Goal: Information Seeking & Learning: Learn about a topic

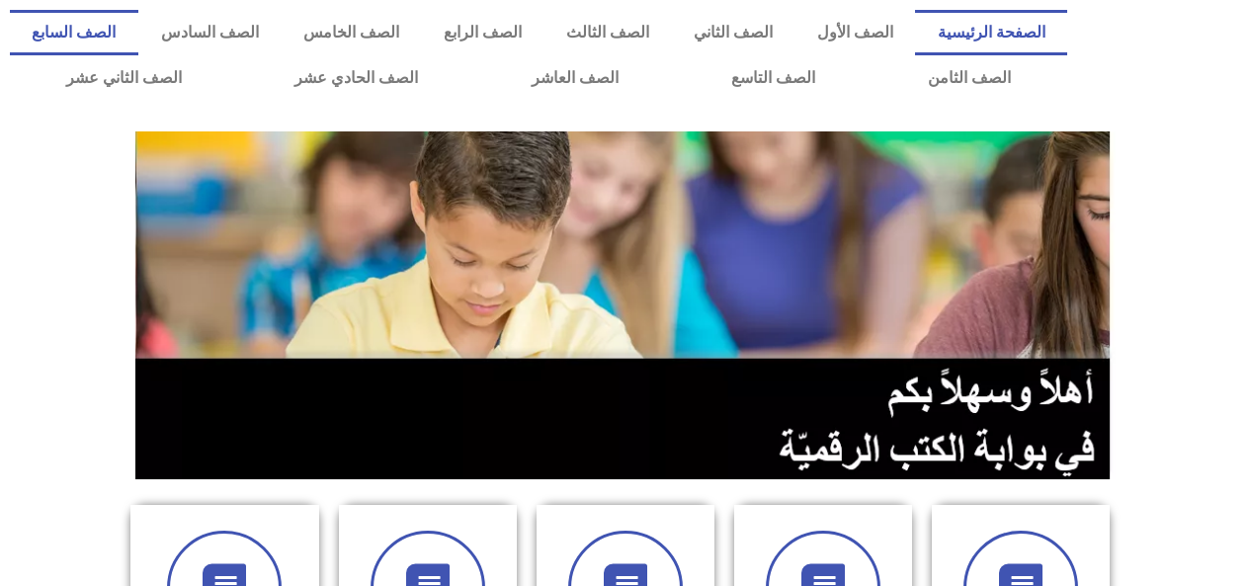
click at [138, 38] on link "الصف السابع" at bounding box center [74, 32] width 128 height 45
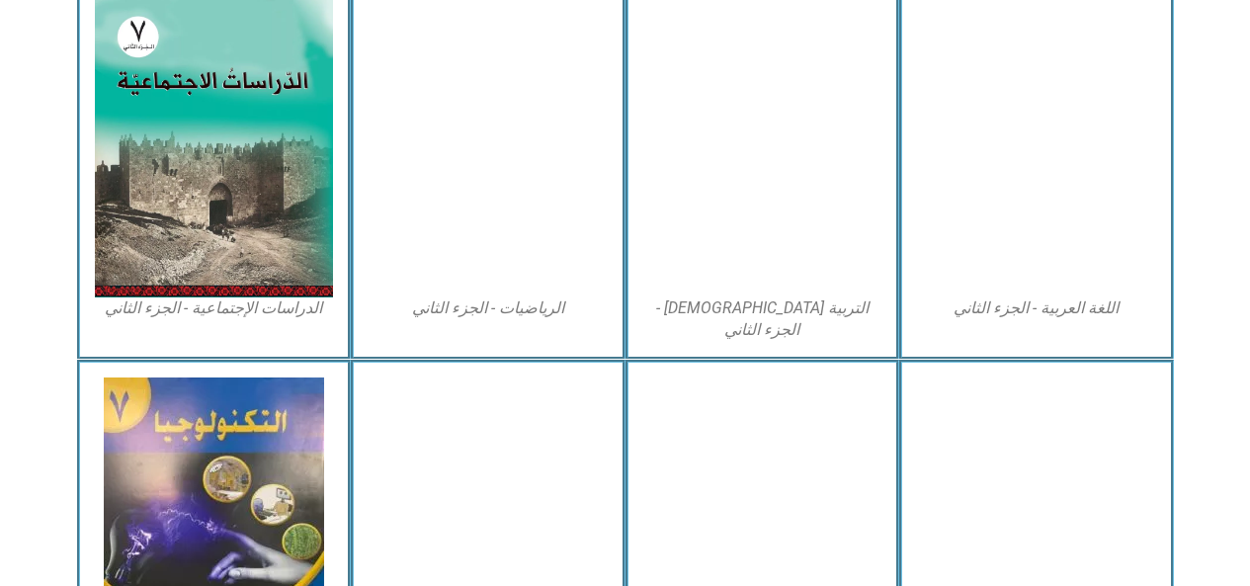
scroll to position [997, 0]
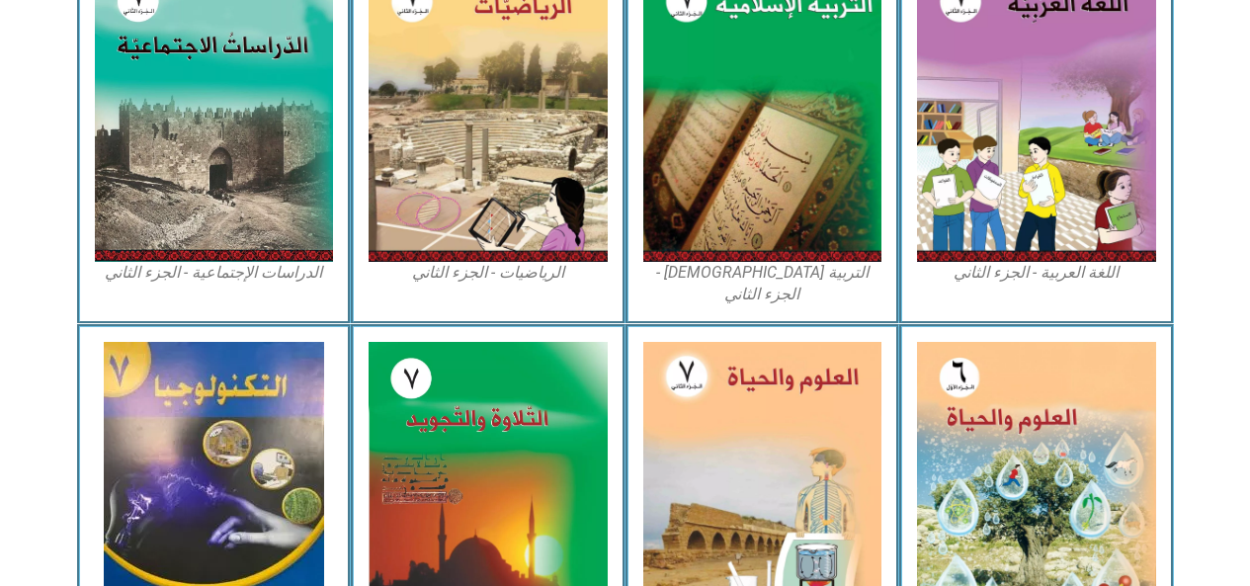
click at [1005, 427] on img at bounding box center [1036, 487] width 239 height 291
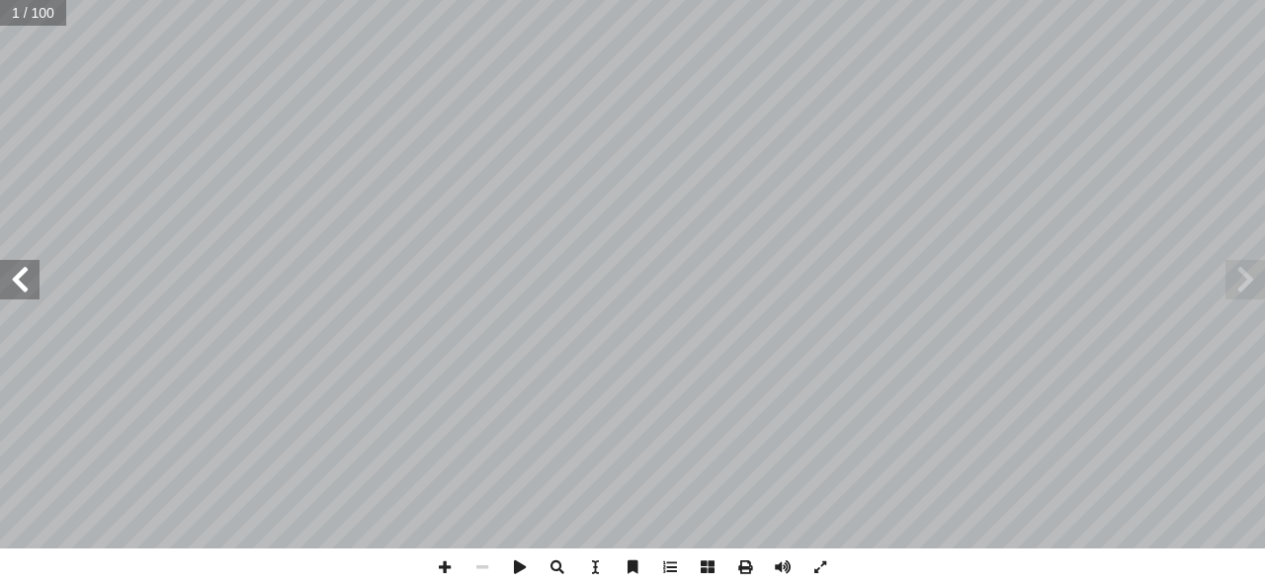
click at [33, 283] on span at bounding box center [20, 280] width 40 height 40
click at [27, 278] on span at bounding box center [20, 280] width 40 height 40
click at [19, 282] on span at bounding box center [20, 280] width 40 height 40
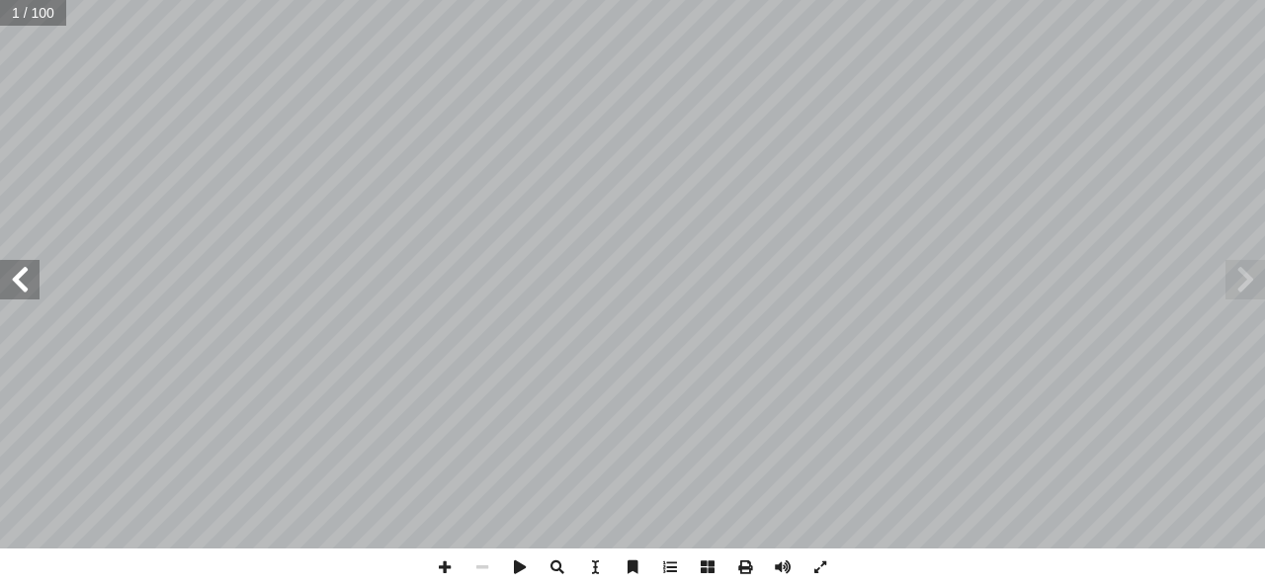
click at [19, 282] on span at bounding box center [20, 280] width 40 height 40
click at [19, 285] on span at bounding box center [20, 280] width 40 height 40
click at [19, 288] on span at bounding box center [20, 280] width 40 height 40
click at [16, 290] on span at bounding box center [20, 280] width 40 height 40
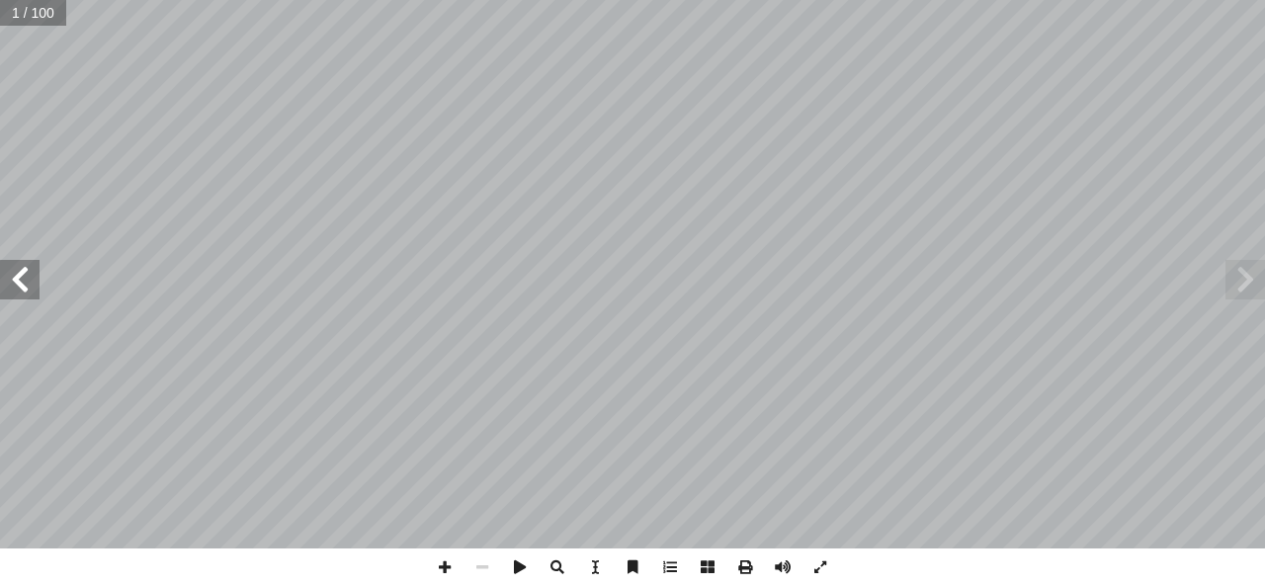
click at [16, 290] on span at bounding box center [20, 280] width 40 height 40
click at [13, 287] on span at bounding box center [20, 280] width 40 height 40
click at [16, 285] on span at bounding box center [20, 280] width 40 height 40
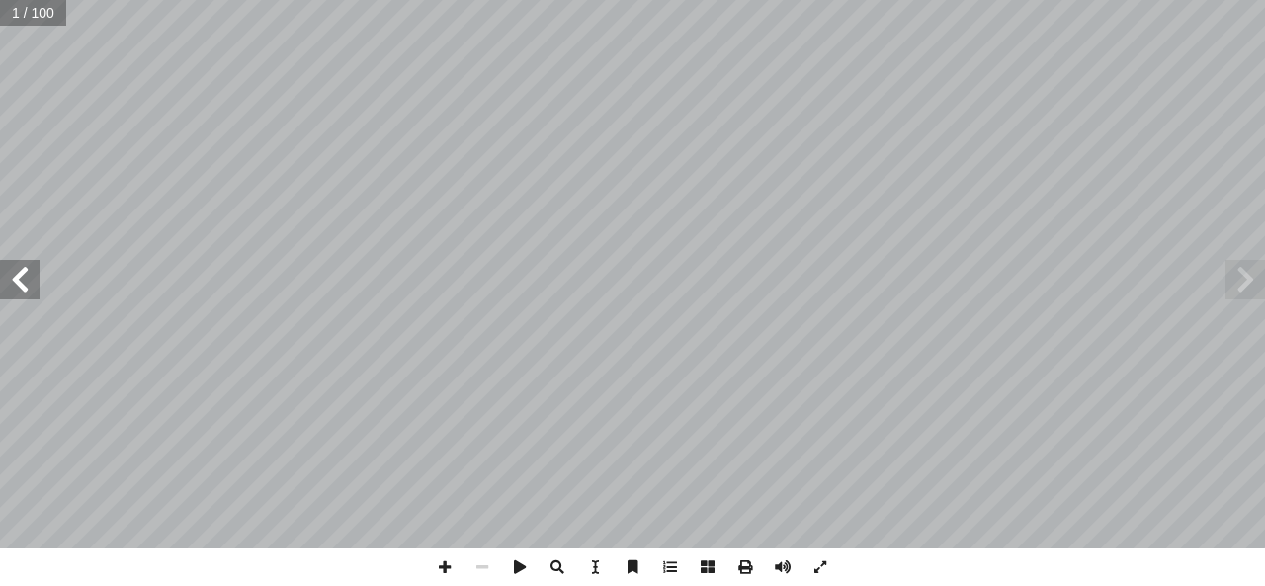
click at [16, 285] on span at bounding box center [20, 280] width 40 height 40
click at [22, 282] on span at bounding box center [20, 280] width 40 height 40
click at [24, 282] on span at bounding box center [20, 280] width 40 height 40
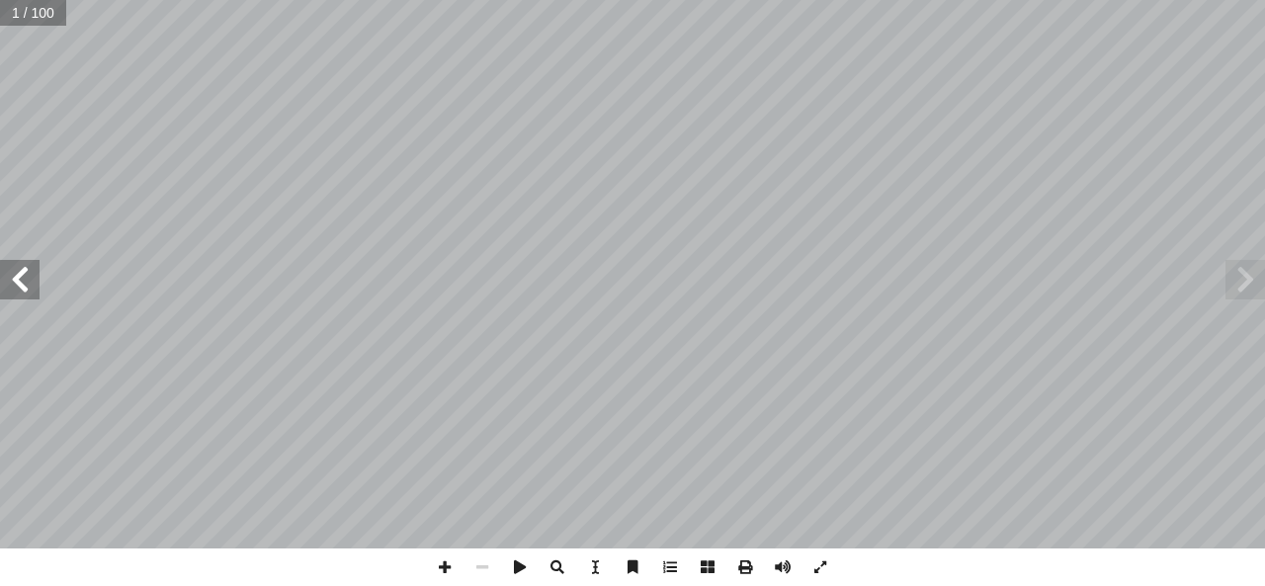
click at [24, 282] on span at bounding box center [20, 280] width 40 height 40
click at [27, 282] on span at bounding box center [20, 280] width 40 height 40
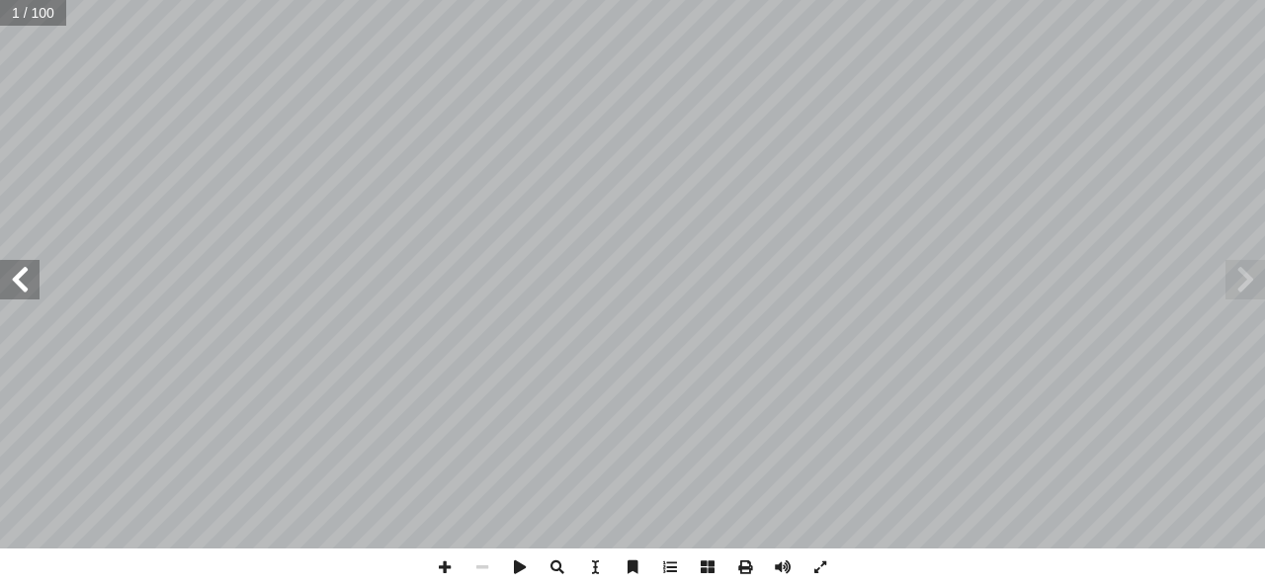
click at [27, 282] on span at bounding box center [20, 280] width 40 height 40
click at [29, 282] on span at bounding box center [20, 280] width 40 height 40
click at [32, 281] on span at bounding box center [20, 280] width 40 height 40
click at [32, 279] on span at bounding box center [20, 280] width 40 height 40
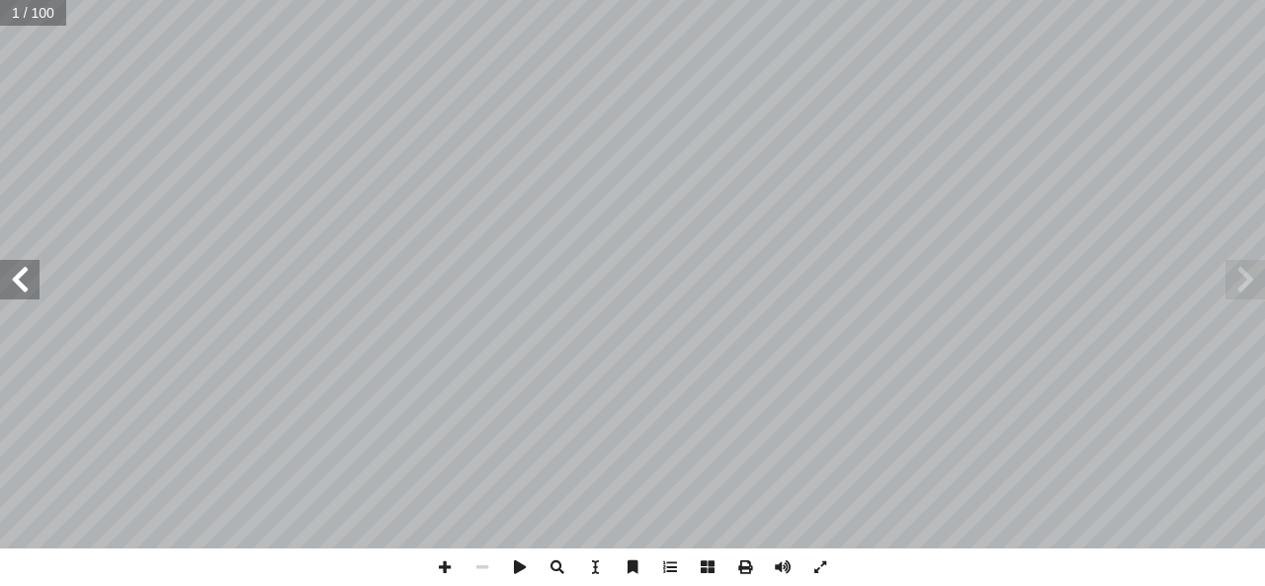
click at [32, 279] on span at bounding box center [20, 280] width 40 height 40
click at [32, 282] on span at bounding box center [20, 280] width 40 height 40
click at [38, 274] on span at bounding box center [20, 280] width 40 height 40
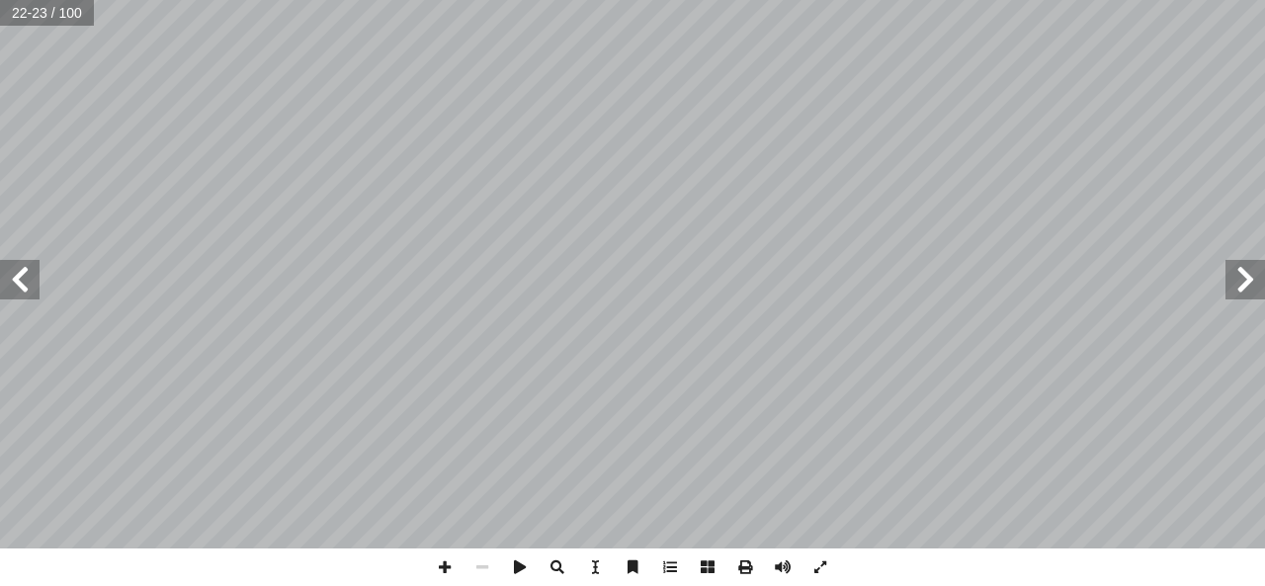
click at [36, 280] on span at bounding box center [20, 280] width 40 height 40
click at [35, 282] on span at bounding box center [20, 280] width 40 height 40
click at [36, 283] on span at bounding box center [20, 280] width 40 height 40
click at [37, 282] on span at bounding box center [20, 280] width 40 height 40
click at [33, 282] on span at bounding box center [20, 280] width 40 height 40
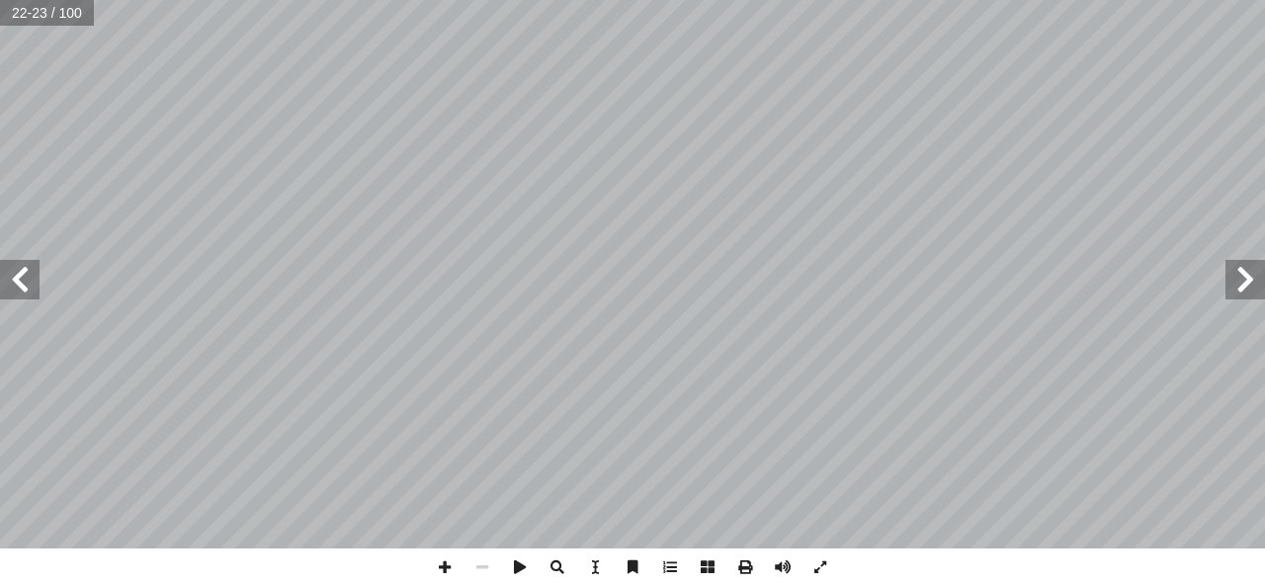
click at [33, 282] on span at bounding box center [20, 280] width 40 height 40
click at [28, 288] on span at bounding box center [20, 280] width 40 height 40
click at [32, 279] on span at bounding box center [20, 280] width 40 height 40
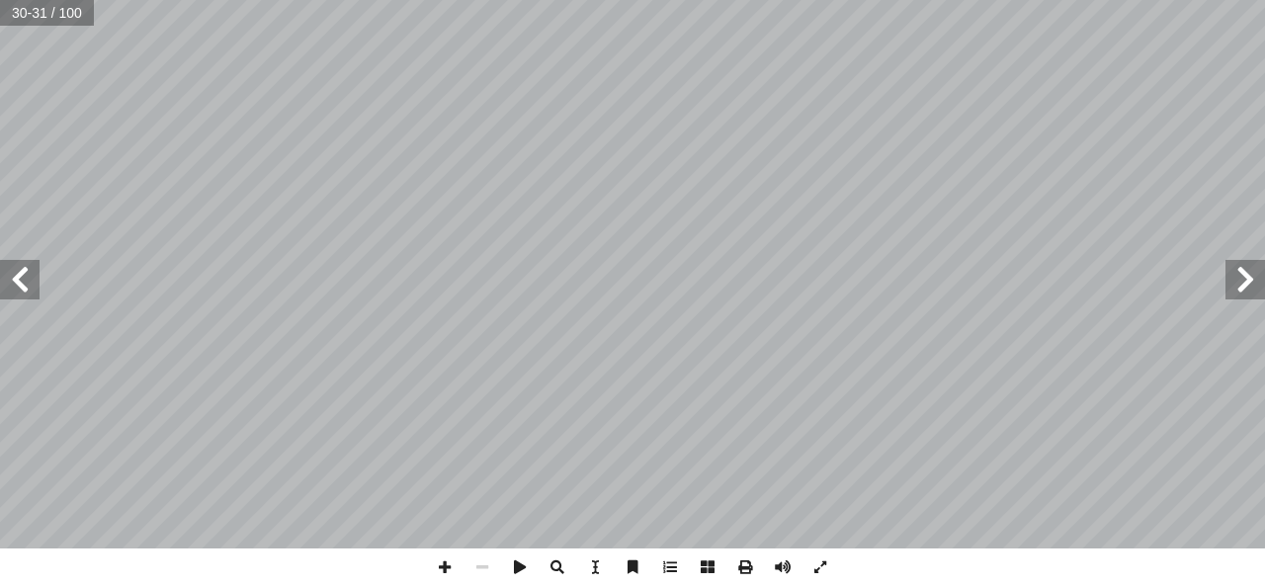
click at [32, 280] on span at bounding box center [20, 280] width 40 height 40
click at [36, 277] on span at bounding box center [20, 280] width 40 height 40
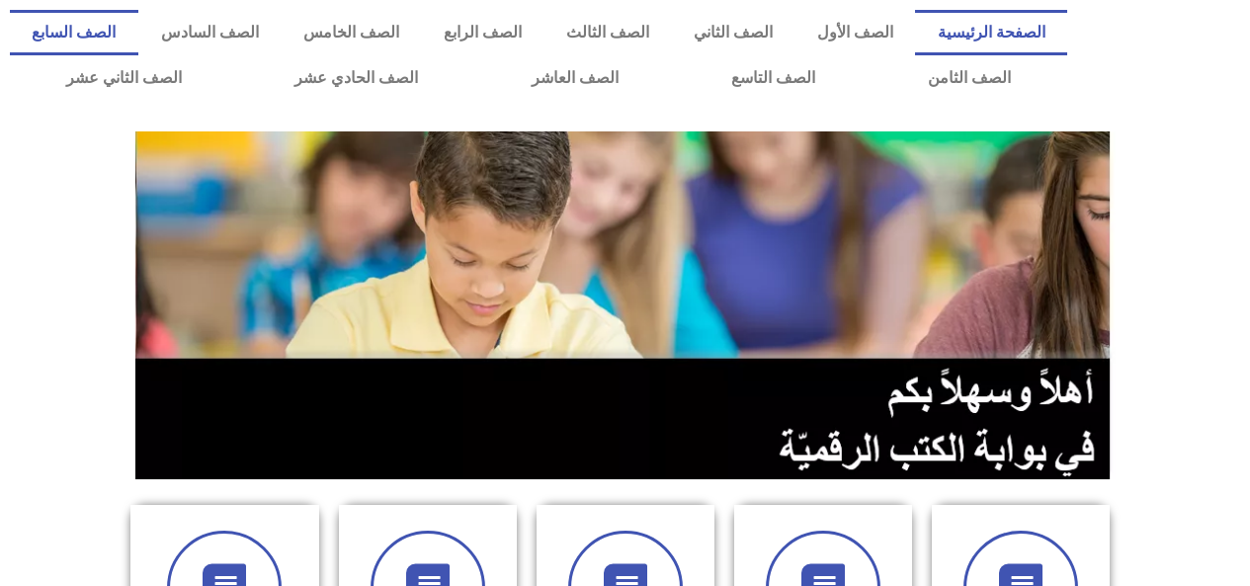
click at [138, 33] on link "الصف السابع" at bounding box center [74, 32] width 128 height 45
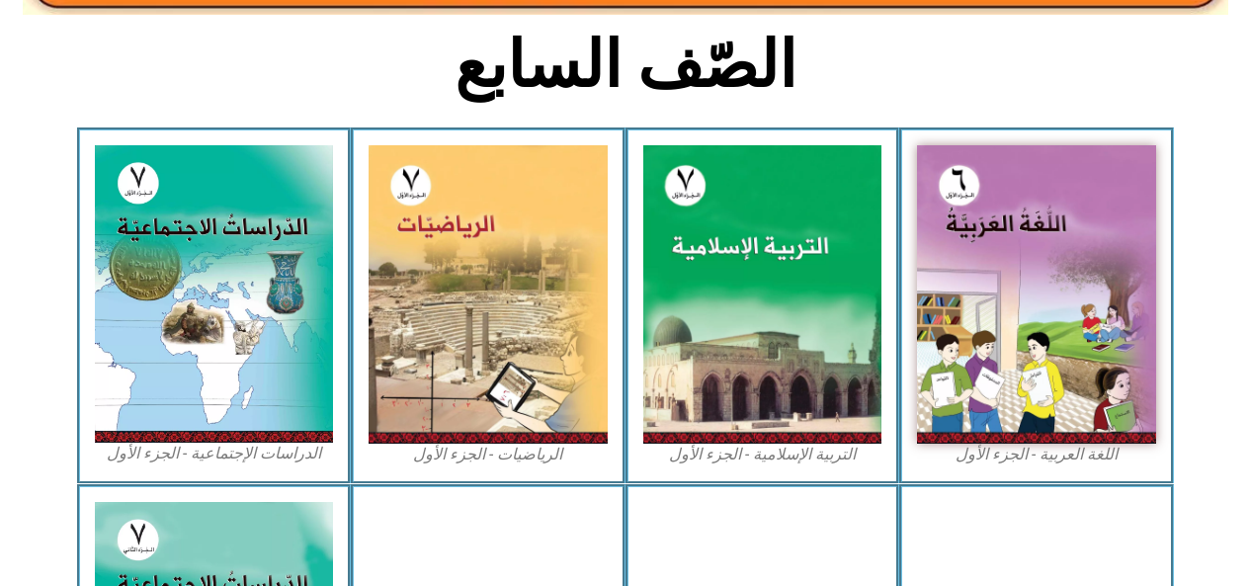
scroll to position [442, 0]
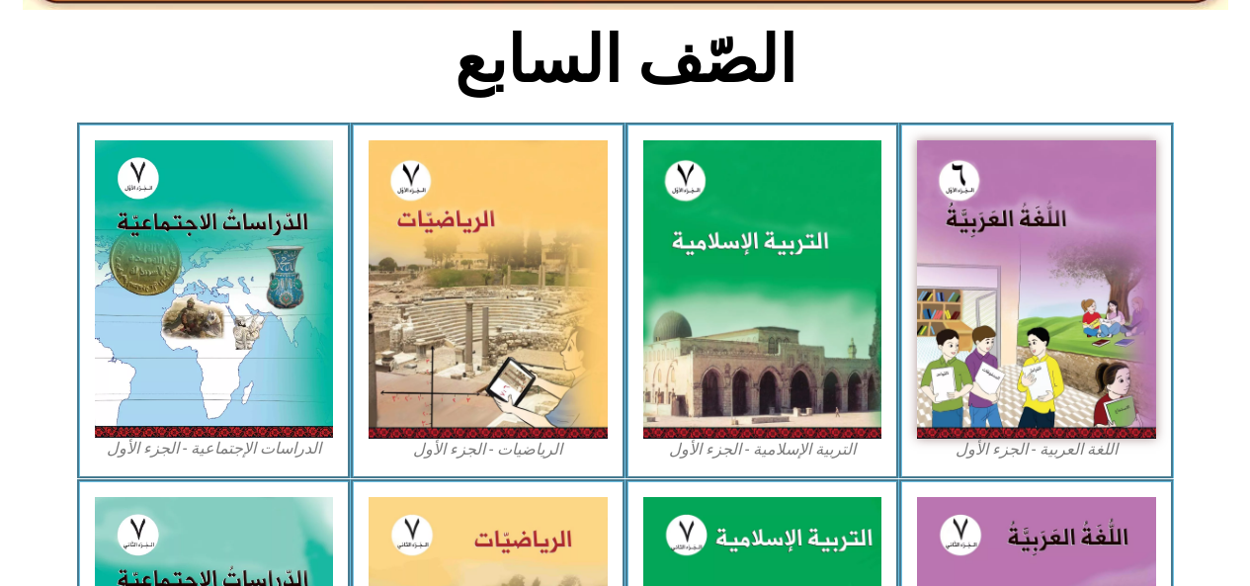
click at [709, 362] on img at bounding box center [762, 289] width 239 height 298
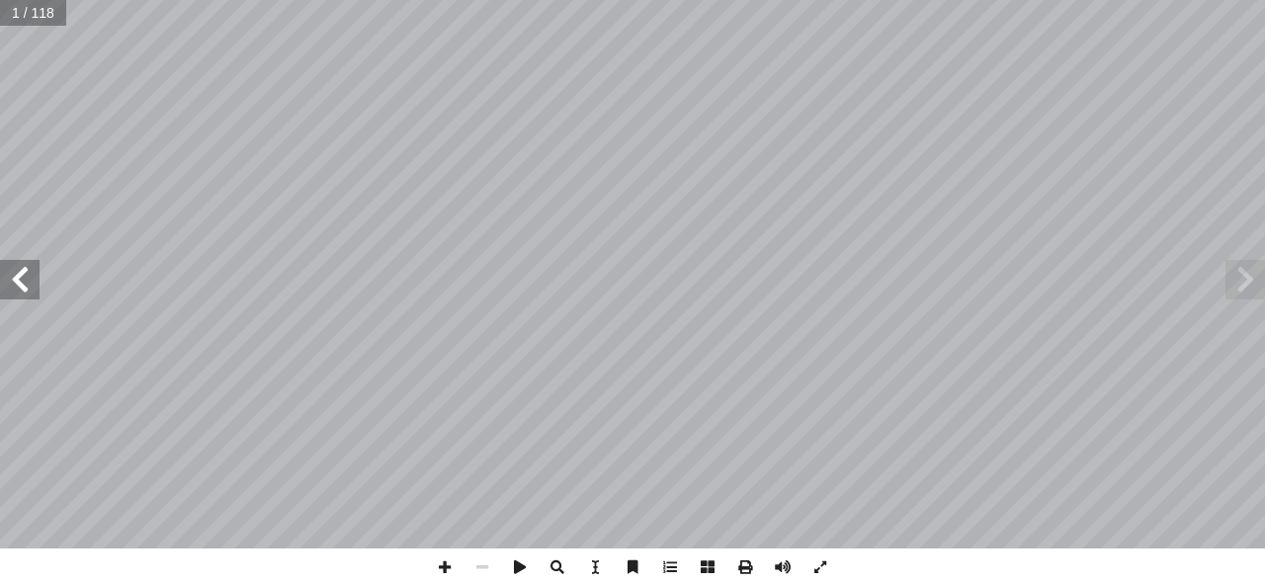
click at [13, 272] on span at bounding box center [20, 280] width 40 height 40
click at [25, 274] on span at bounding box center [20, 280] width 40 height 40
click at [31, 276] on span at bounding box center [20, 280] width 40 height 40
click at [27, 286] on span at bounding box center [20, 280] width 40 height 40
click at [11, 287] on span at bounding box center [20, 280] width 40 height 40
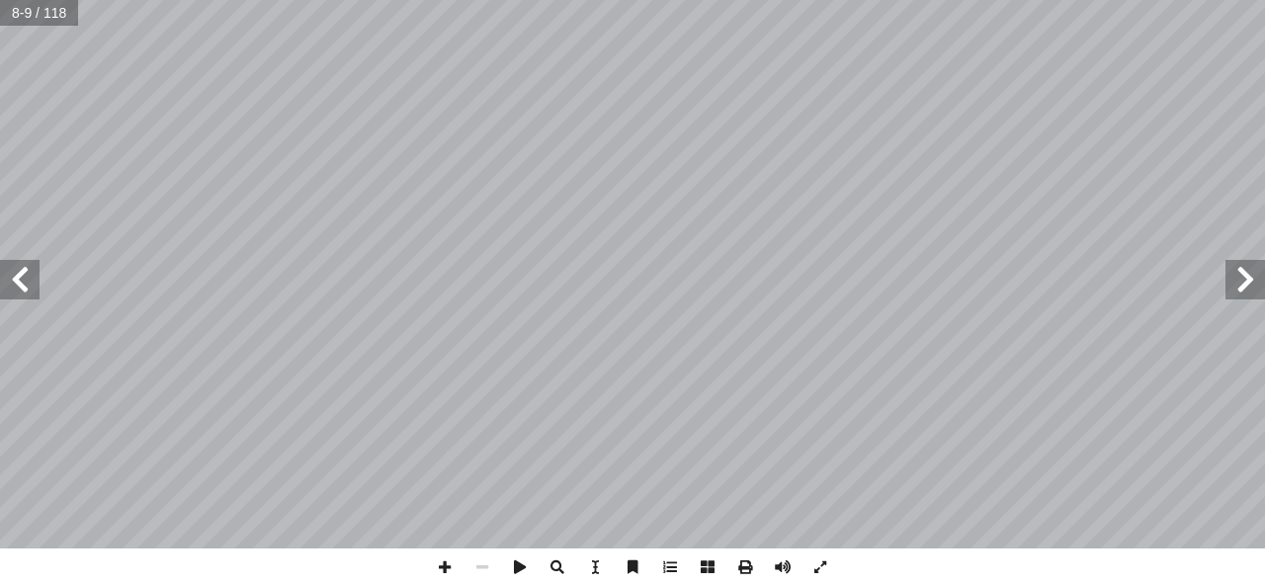
click at [33, 279] on span at bounding box center [20, 280] width 40 height 40
click at [21, 280] on span at bounding box center [20, 280] width 40 height 40
click at [1, 282] on span at bounding box center [20, 280] width 40 height 40
click at [1253, 269] on span at bounding box center [1245, 280] width 40 height 40
